Goal: Information Seeking & Learning: Learn about a topic

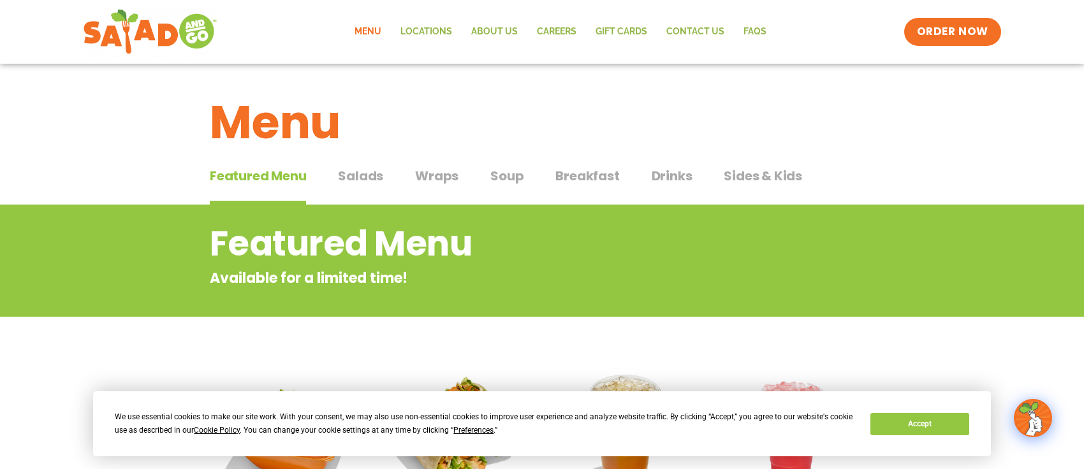
click at [506, 182] on span "Soup" at bounding box center [506, 175] width 33 height 19
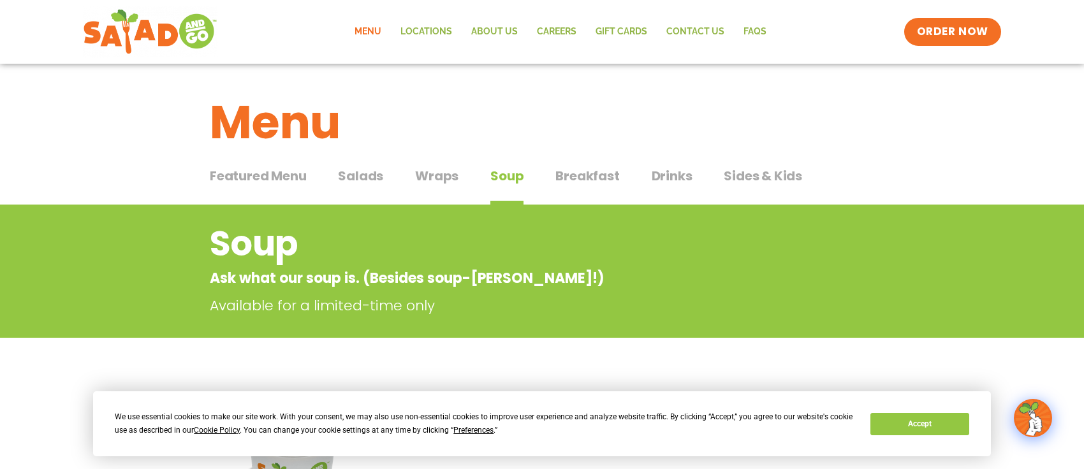
click at [360, 182] on span "Salads" at bounding box center [360, 175] width 45 height 19
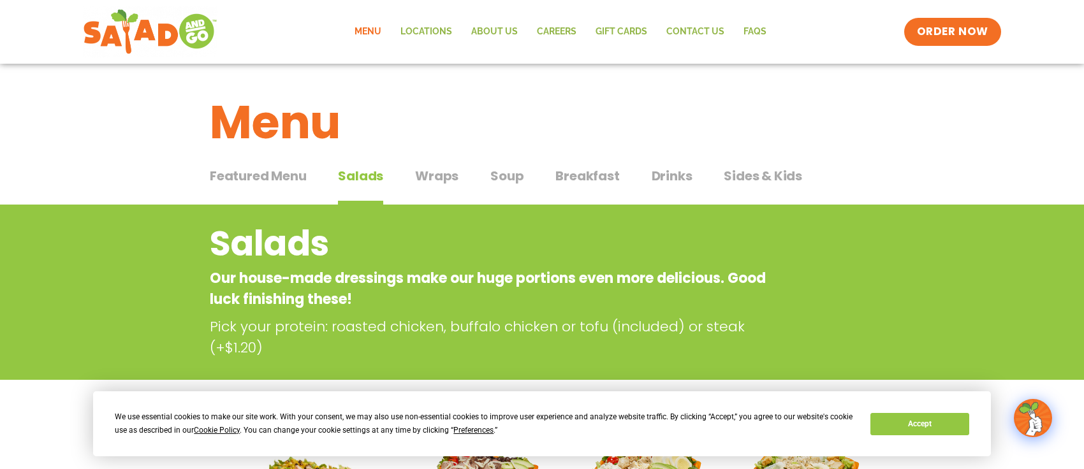
click at [443, 177] on span "Wraps" at bounding box center [436, 175] width 43 height 19
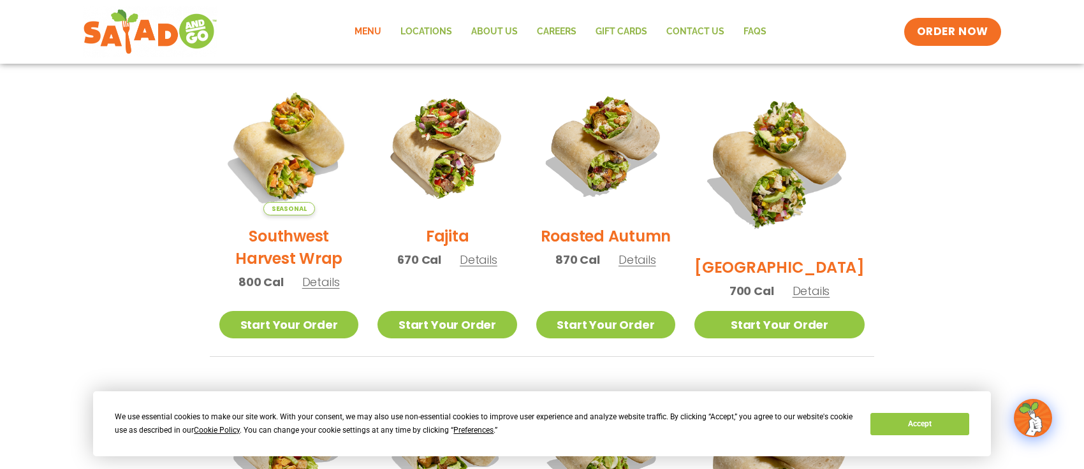
scroll to position [305, 0]
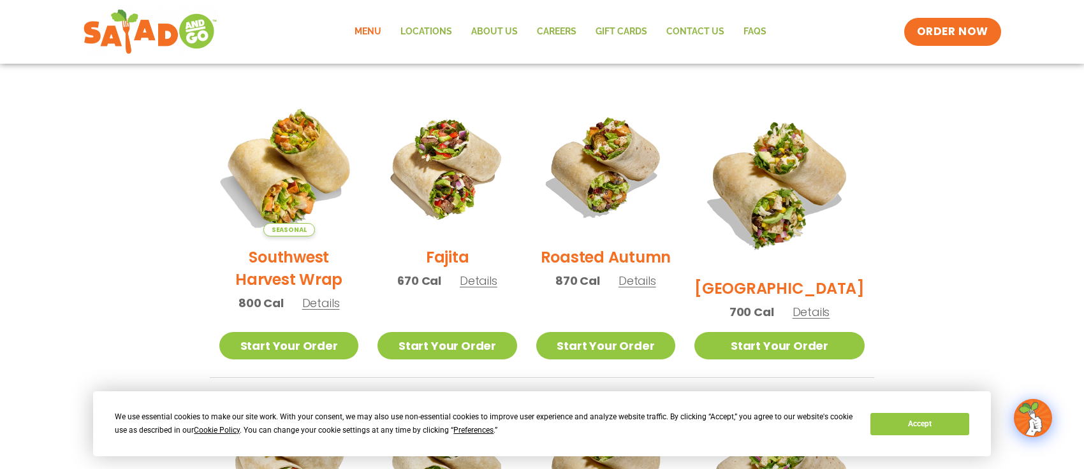
click at [288, 215] on img at bounding box center [288, 166] width 163 height 163
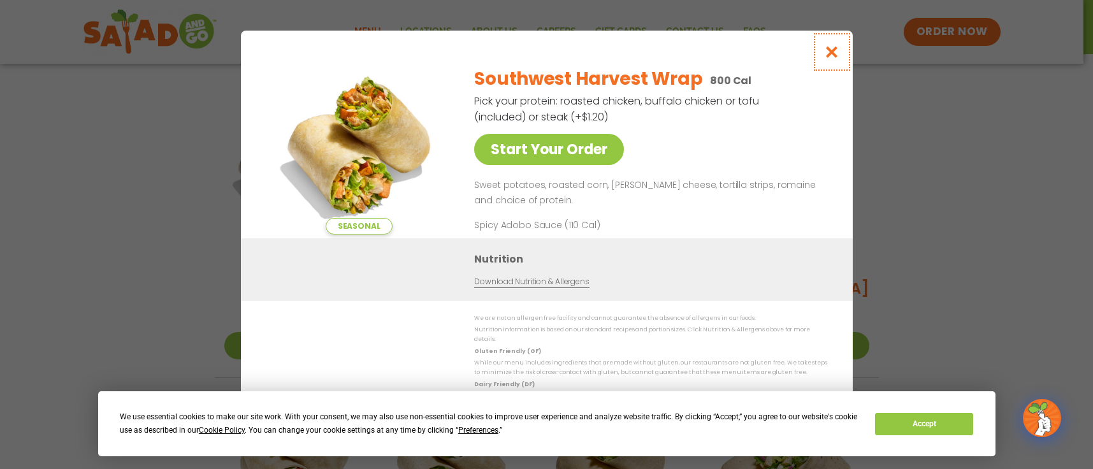
click at [833, 54] on icon "Close modal" at bounding box center [832, 51] width 16 height 13
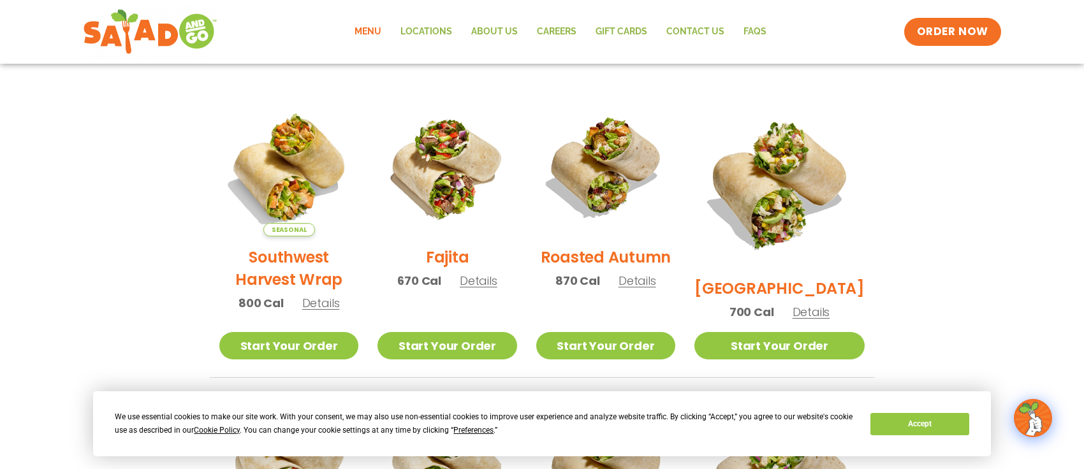
click at [649, 267] on h2 "Roasted Autumn" at bounding box center [606, 257] width 131 height 22
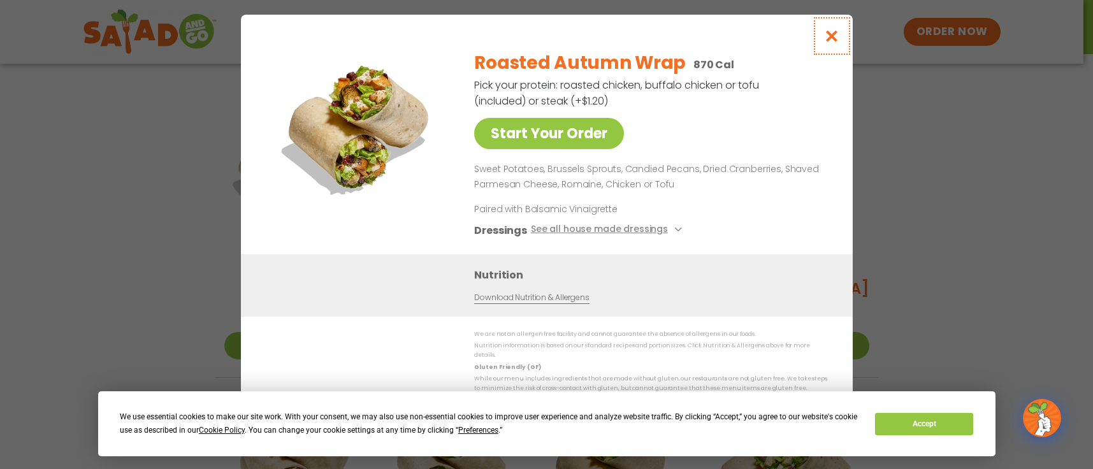
click at [834, 40] on icon "Close modal" at bounding box center [832, 35] width 16 height 13
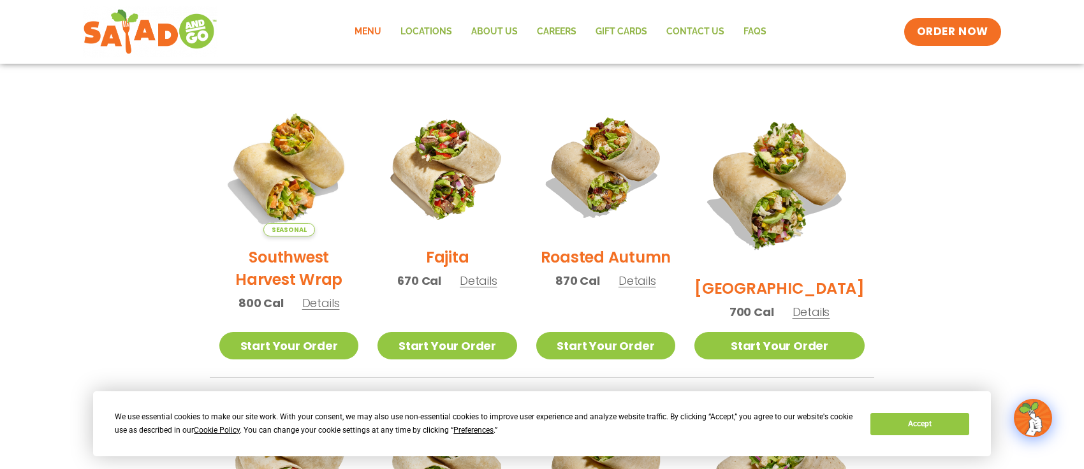
click at [777, 277] on h2 "[GEOGRAPHIC_DATA]" at bounding box center [779, 288] width 170 height 22
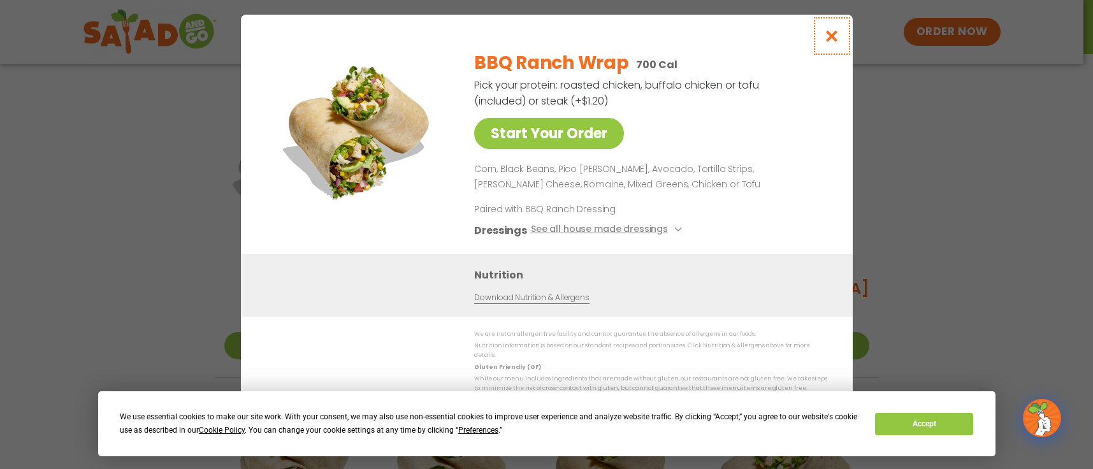
click at [835, 40] on icon "Close modal" at bounding box center [832, 35] width 16 height 13
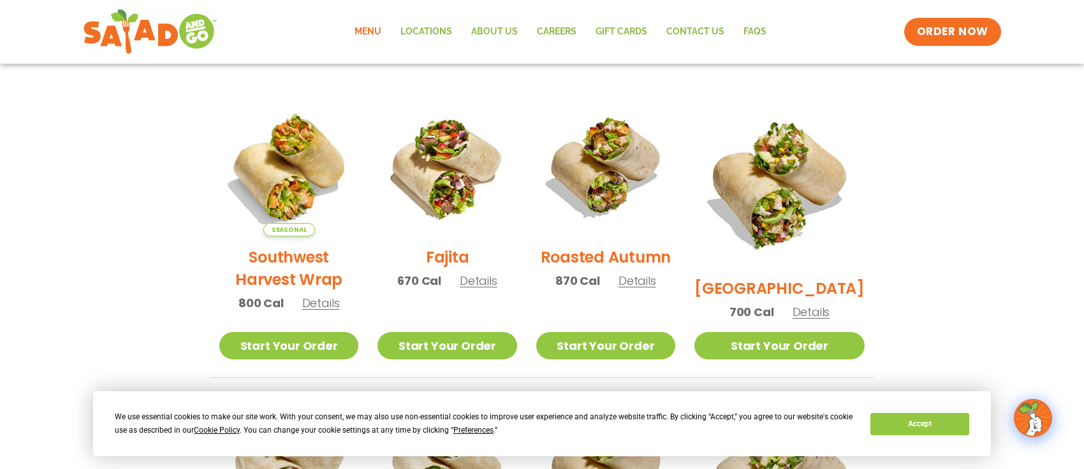
click at [305, 264] on h2 "Southwest Harvest Wrap" at bounding box center [288, 268] width 139 height 45
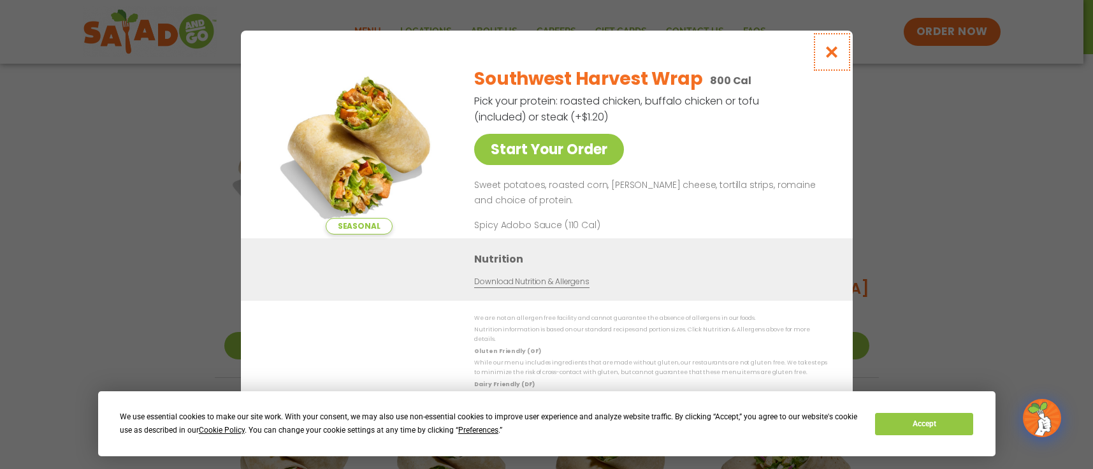
click at [833, 54] on icon "Close modal" at bounding box center [832, 51] width 16 height 13
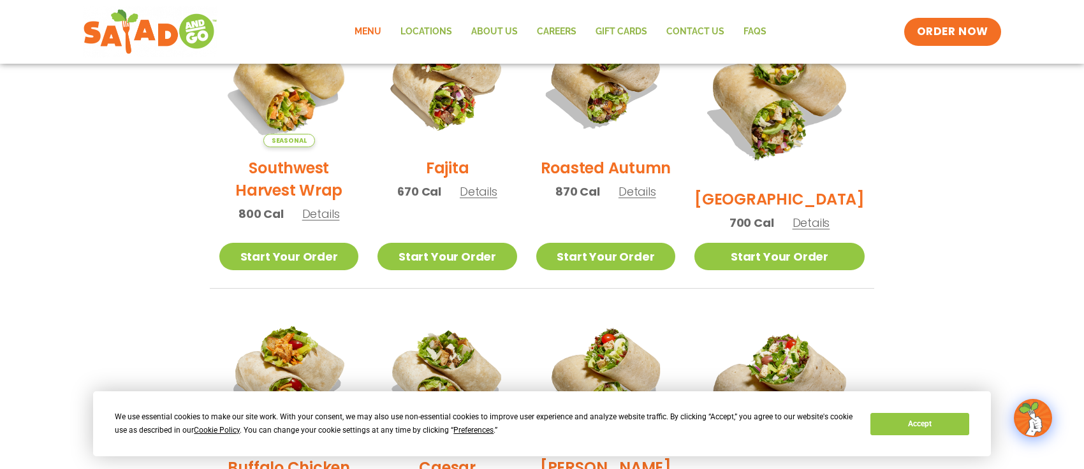
scroll to position [384, 0]
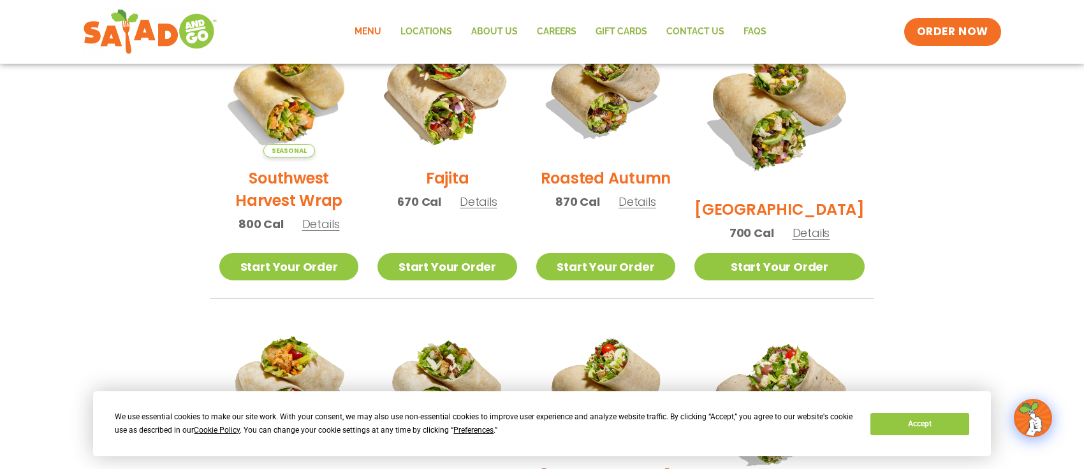
click at [458, 110] on img at bounding box center [446, 87] width 163 height 163
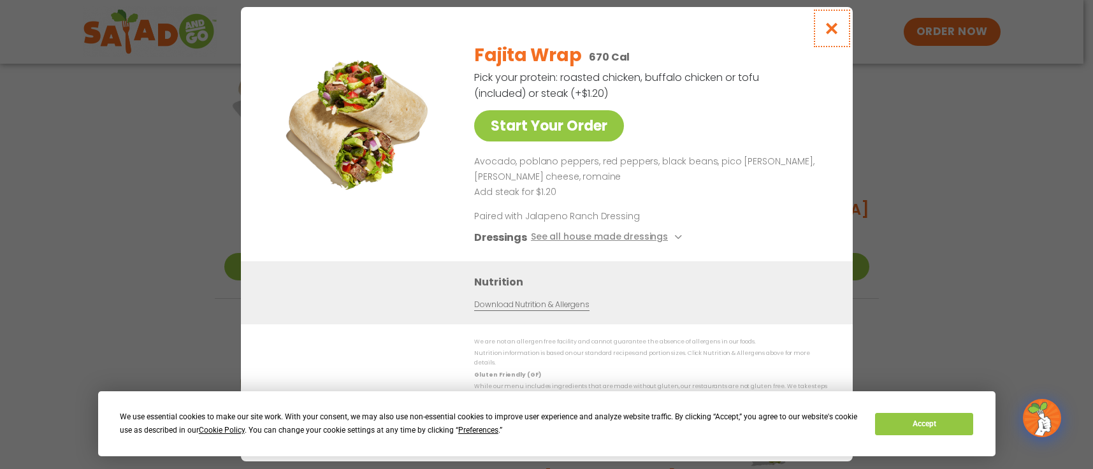
click at [826, 25] on button "Close modal" at bounding box center [831, 28] width 41 height 43
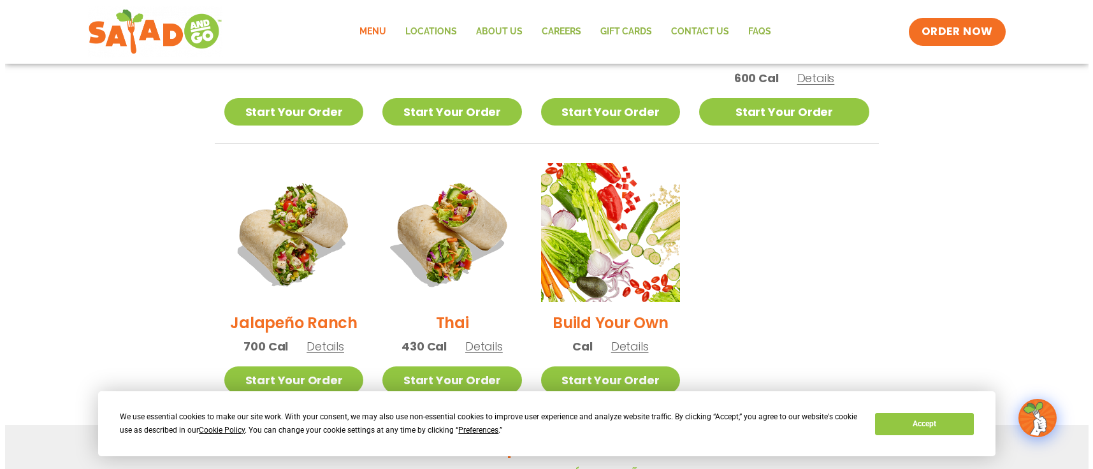
scroll to position [840, 0]
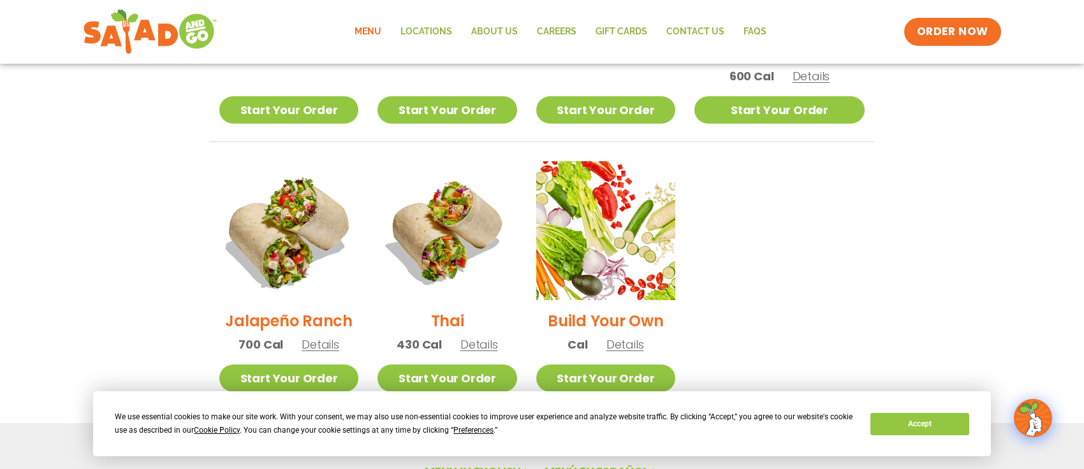
click at [297, 207] on img at bounding box center [288, 230] width 163 height 163
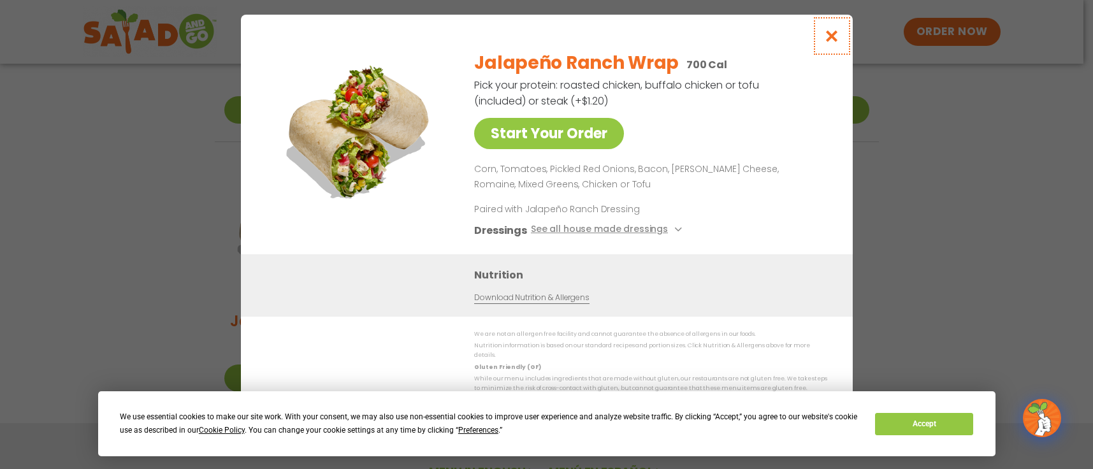
click at [833, 36] on icon "Close modal" at bounding box center [832, 35] width 16 height 13
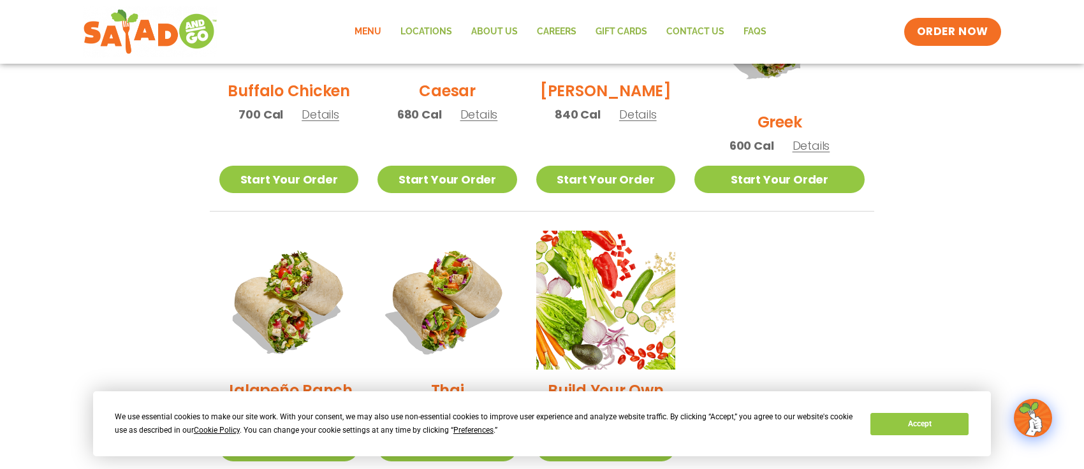
scroll to position [770, 0]
